Goal: Task Accomplishment & Management: Use online tool/utility

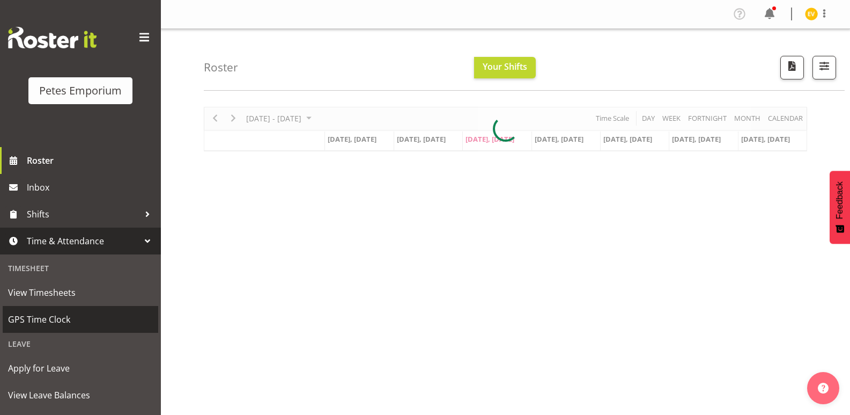
click at [94, 318] on span "GPS Time Clock" at bounding box center [80, 319] width 145 height 16
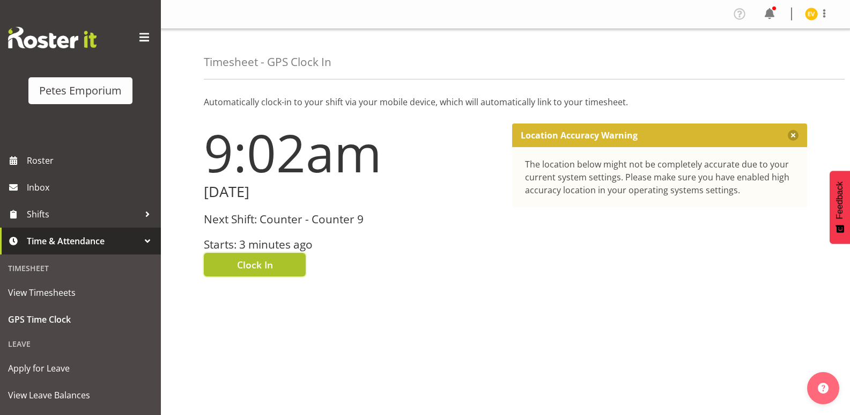
click at [250, 258] on span "Clock In" at bounding box center [255, 265] width 36 height 14
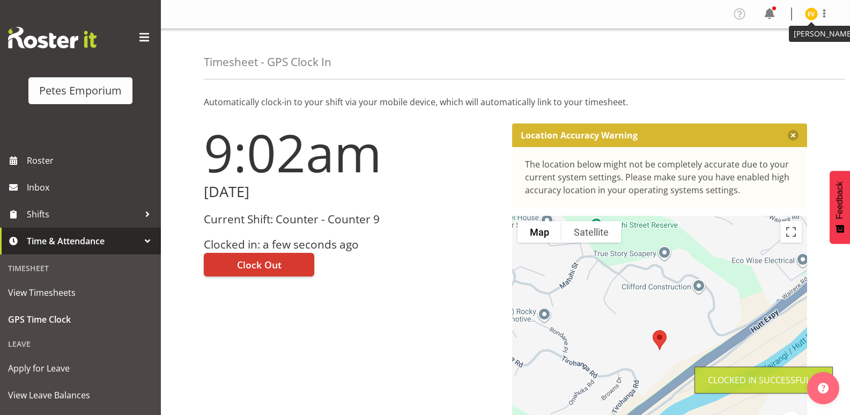
click at [806, 14] on img at bounding box center [811, 14] width 13 height 13
click at [794, 55] on link "Log Out" at bounding box center [779, 56] width 103 height 19
